Goal: Find specific page/section: Find specific page/section

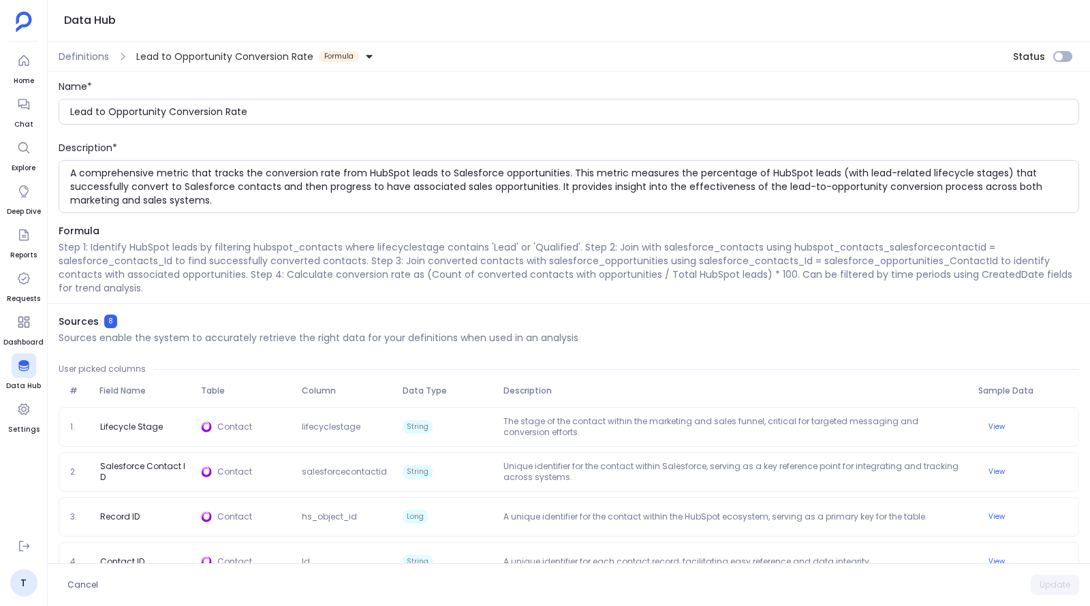
click at [17, 106] on icon at bounding box center [24, 104] width 14 height 14
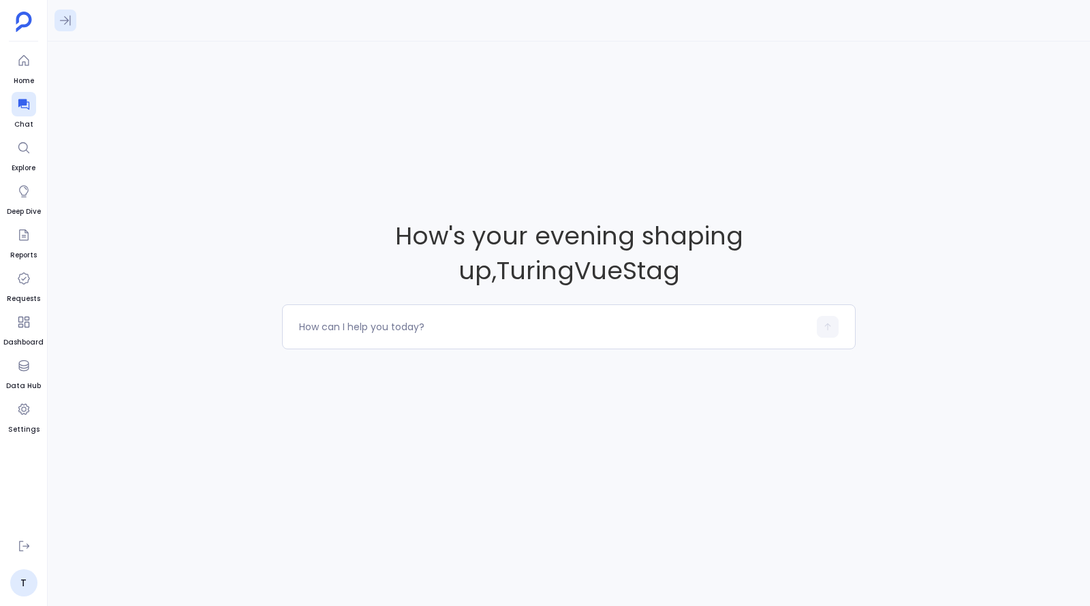
click at [69, 22] on icon at bounding box center [66, 21] width 14 height 14
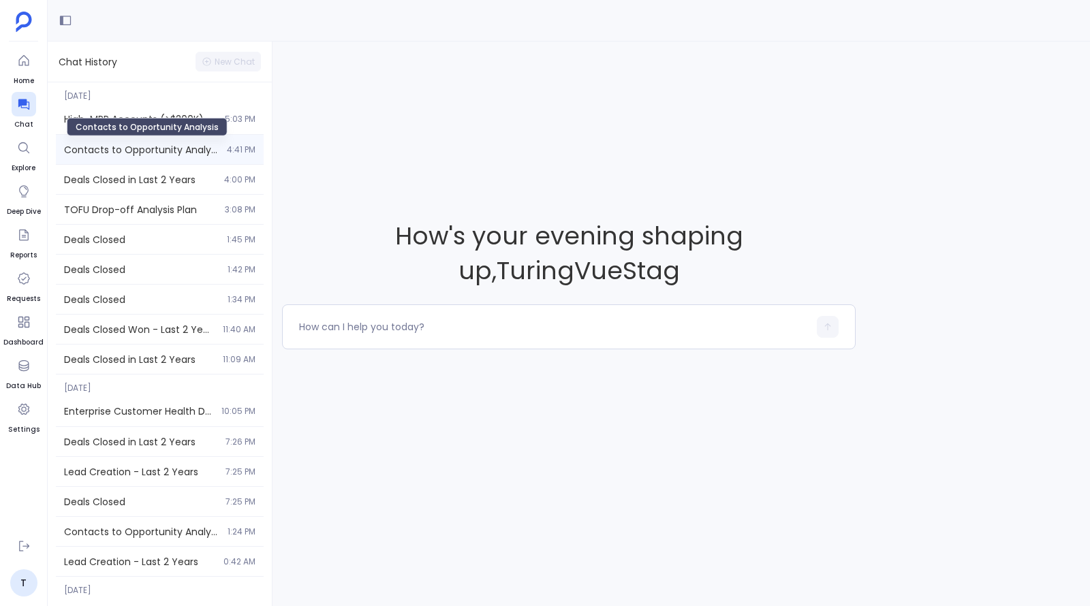
click at [114, 153] on span "Contacts to Opportunity Analysis" at bounding box center [141, 150] width 155 height 14
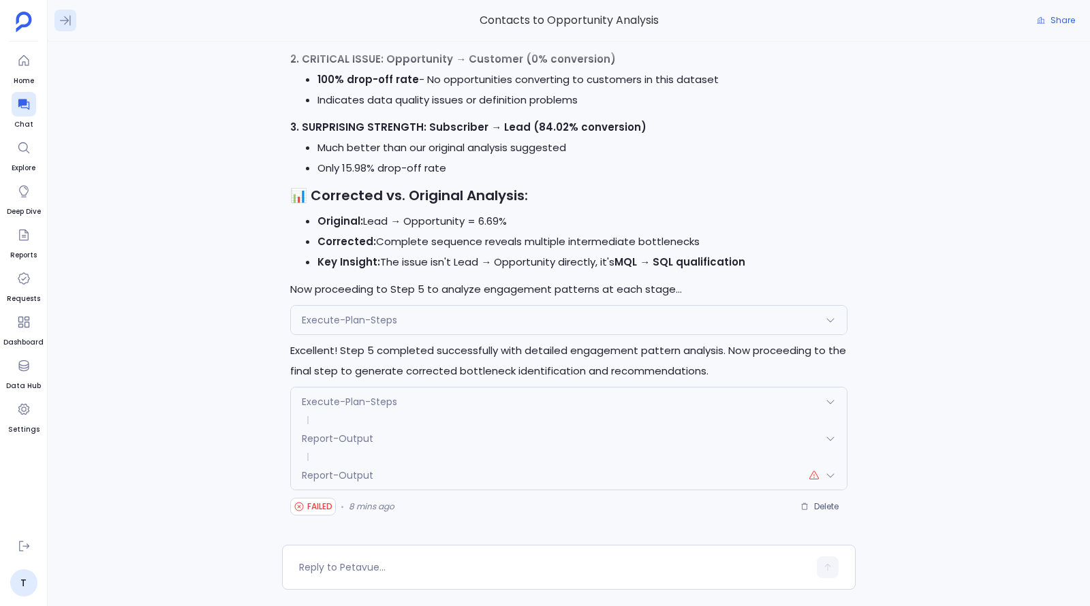
click at [65, 27] on icon at bounding box center [66, 21] width 14 height 14
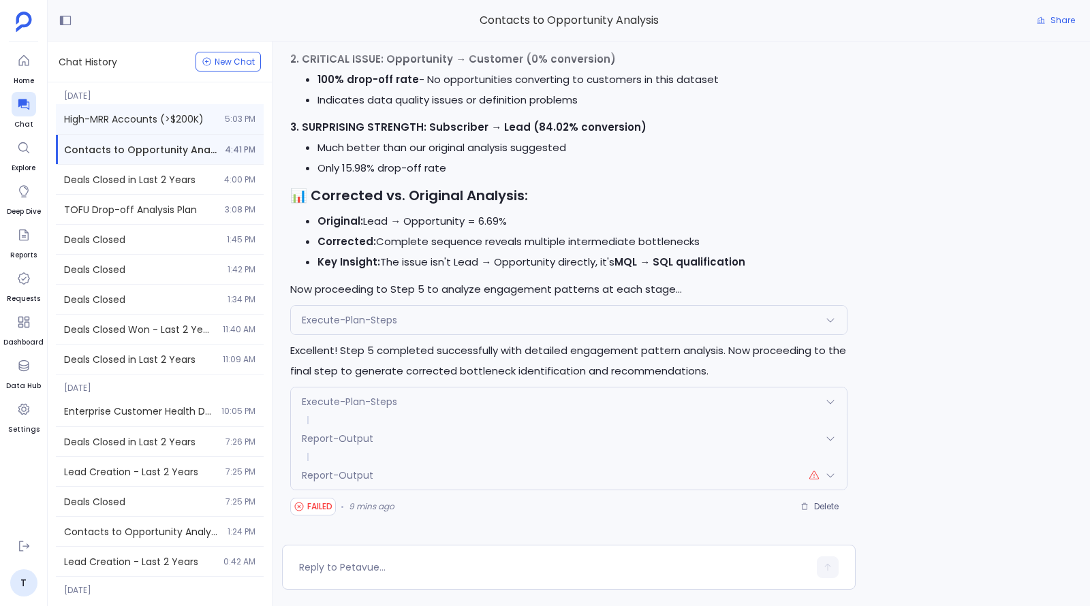
click at [186, 119] on span "High-MRR Accounts (>$200K)" at bounding box center [140, 119] width 153 height 14
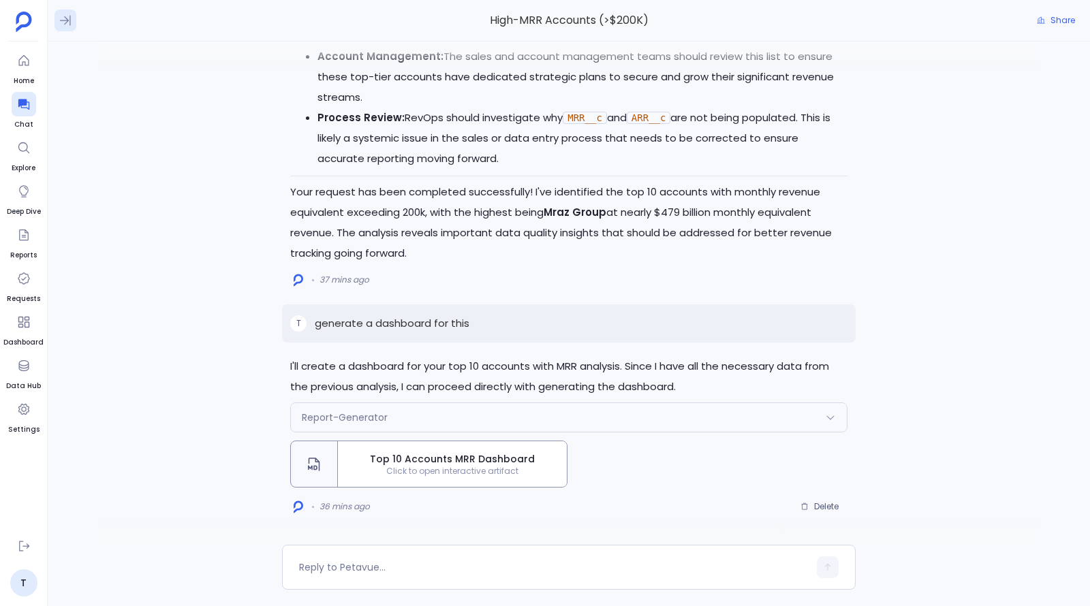
click at [70, 23] on icon at bounding box center [65, 21] width 11 height 10
